Goal: Information Seeking & Learning: Learn about a topic

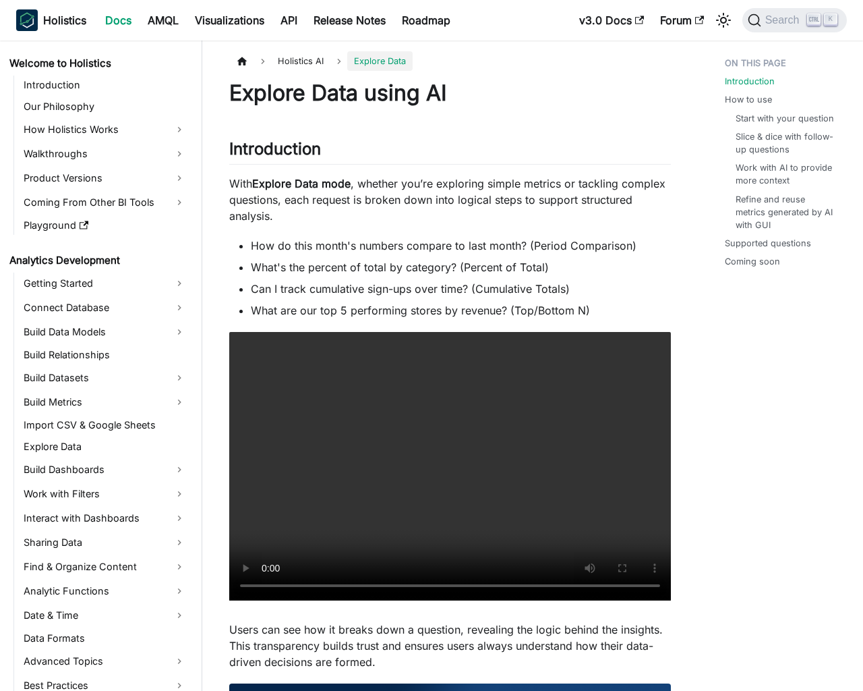
scroll to position [260, 0]
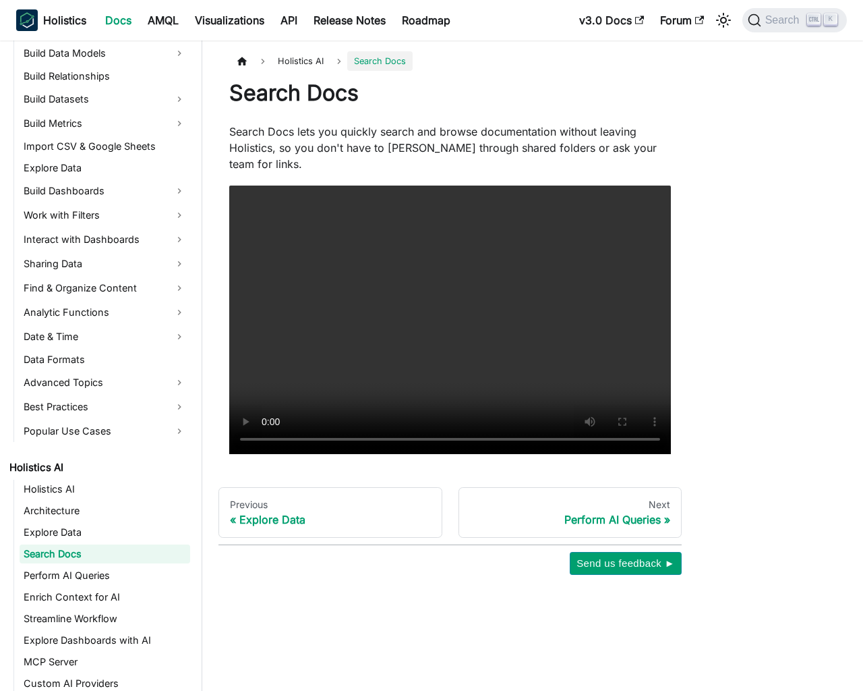
scroll to position [281, 0]
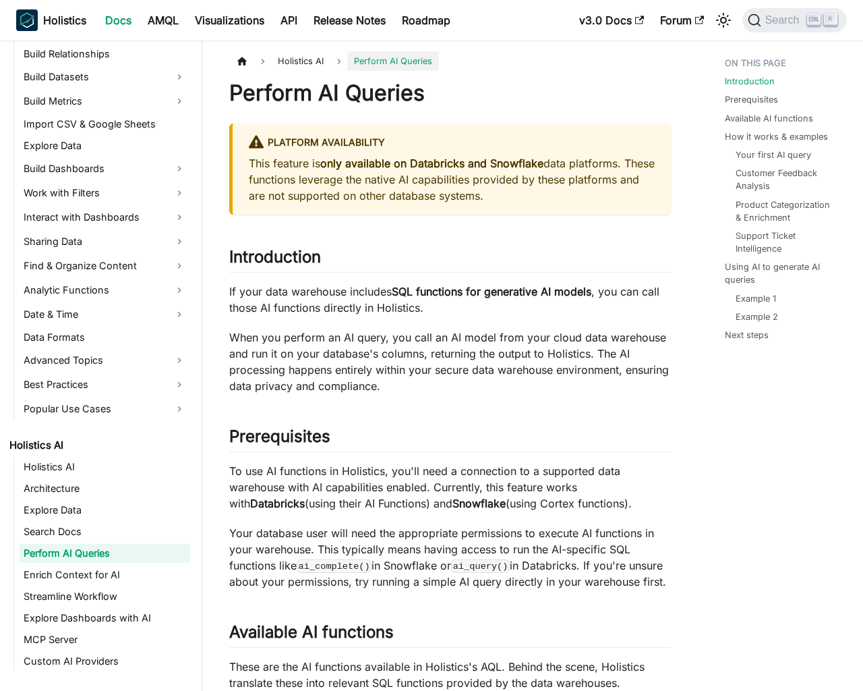
scroll to position [303, 0]
